Goal: Task Accomplishment & Management: Use online tool/utility

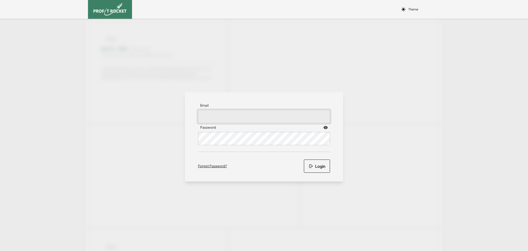
click at [266, 116] on input "Email" at bounding box center [264, 116] width 132 height 13
type input "[EMAIL_ADDRESS][DOMAIN_NAME]"
click at [317, 162] on button "Login" at bounding box center [317, 165] width 26 height 13
click at [304, 159] on button "Login" at bounding box center [317, 165] width 26 height 13
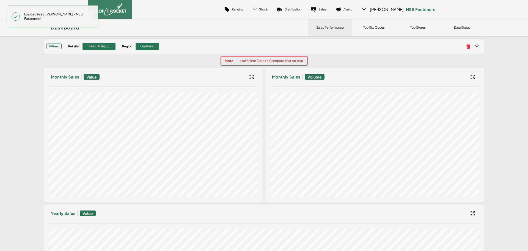
click at [269, 59] on p "Insufficient Data to Compare Year on Year" at bounding box center [271, 61] width 64 height 4
click at [360, 27] on div "Top Sku Codes" at bounding box center [374, 28] width 44 height 18
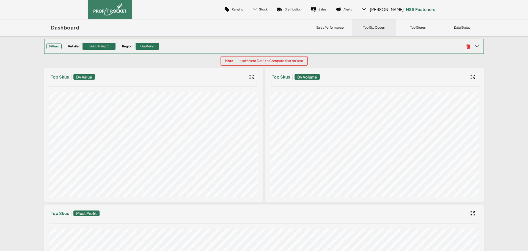
click at [142, 44] on div "Gauteng" at bounding box center [147, 46] width 23 height 7
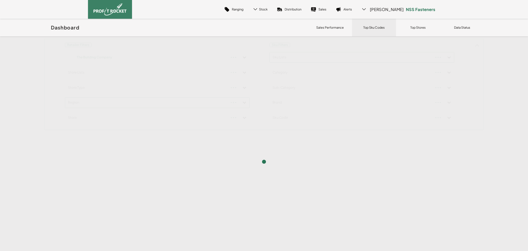
click at [448, 55] on div "Retailer Filters The Building Company Store Lists Store Type Region Store Sku F…" at bounding box center [264, 84] width 440 height 91
